Goal: Manage account settings

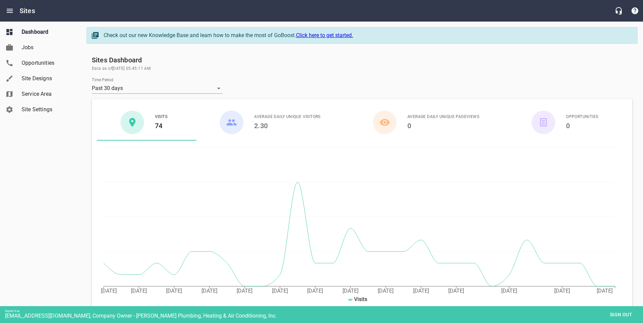
click at [30, 76] on span "Site Designs" at bounding box center [47, 79] width 51 height 8
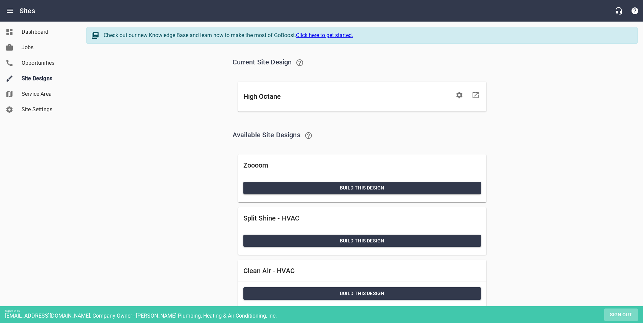
click at [621, 312] on span "Sign out" at bounding box center [621, 315] width 28 height 8
